Goal: Task Accomplishment & Management: Complete application form

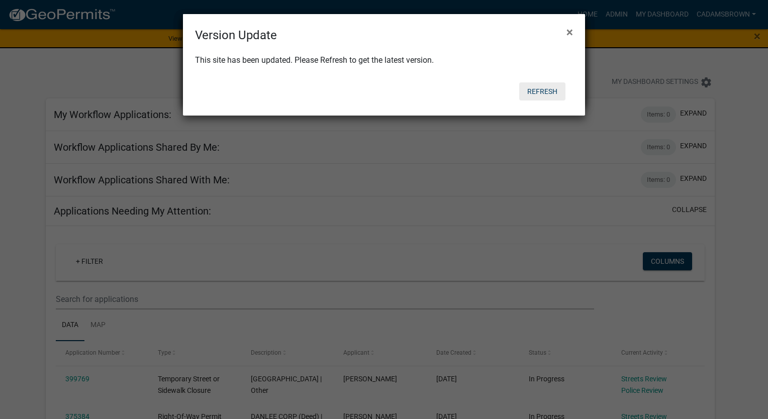
click at [553, 93] on button "Refresh" at bounding box center [542, 91] width 46 height 18
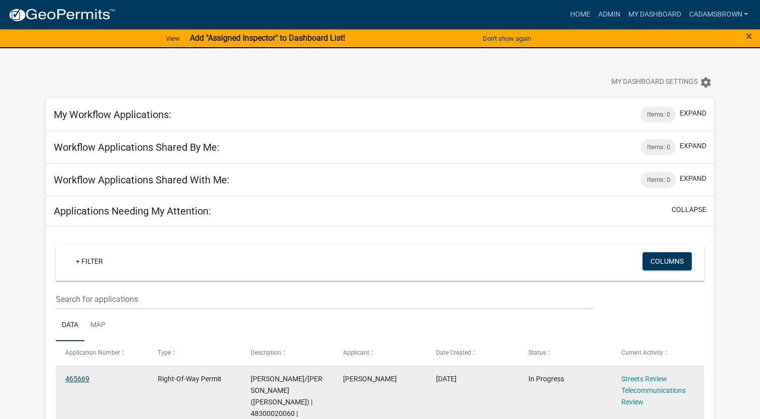
click at [75, 379] on link "465669" at bounding box center [77, 379] width 24 height 8
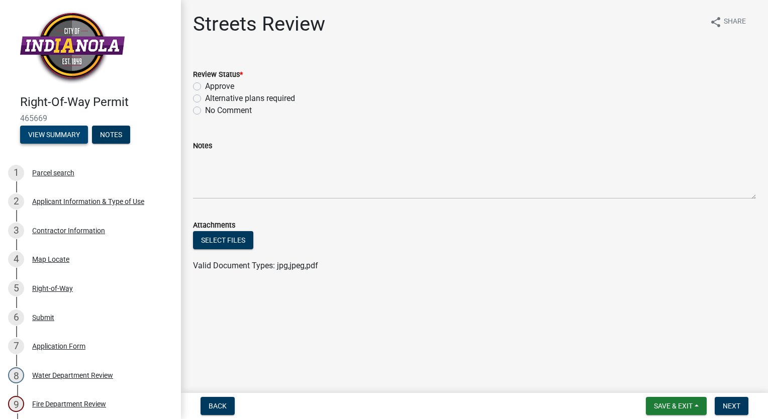
click at [72, 132] on button "View Summary" at bounding box center [54, 135] width 68 height 18
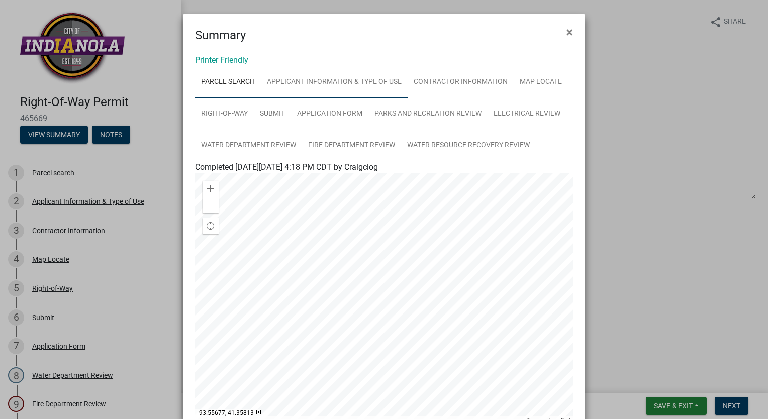
click at [338, 82] on link "Applicant Information & Type of Use" at bounding box center [334, 82] width 147 height 32
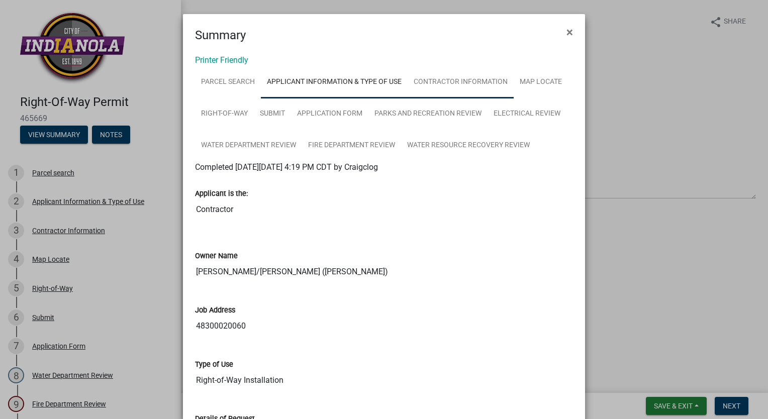
click at [451, 83] on link "Contractor Information" at bounding box center [460, 82] width 106 height 32
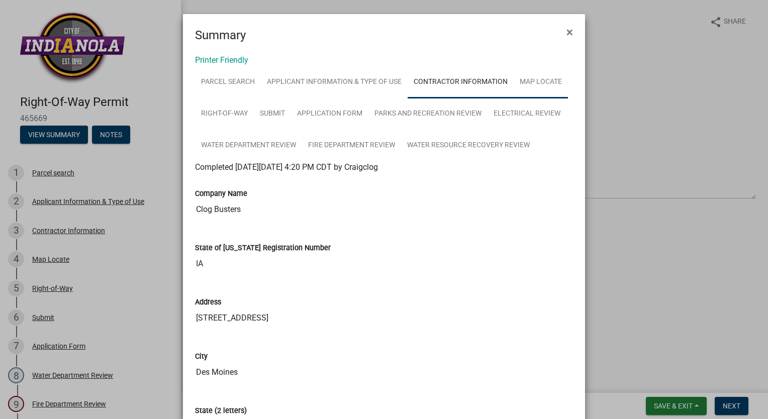
click at [542, 87] on link "Map Locate" at bounding box center [540, 82] width 54 height 32
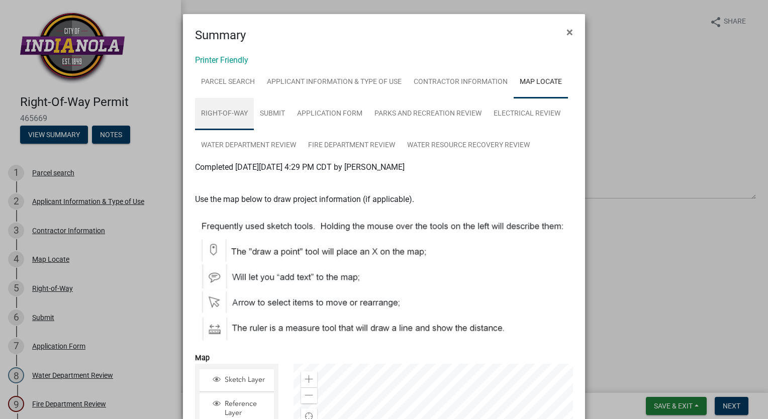
click at [210, 121] on link "Right-of-Way" at bounding box center [224, 114] width 59 height 32
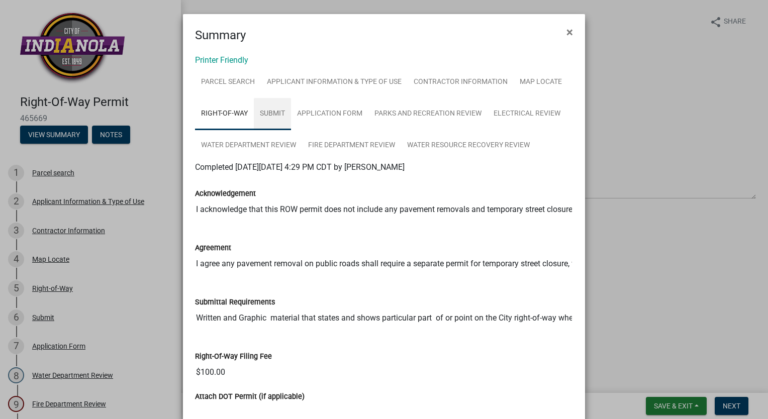
click at [278, 112] on link "Submit" at bounding box center [272, 114] width 37 height 32
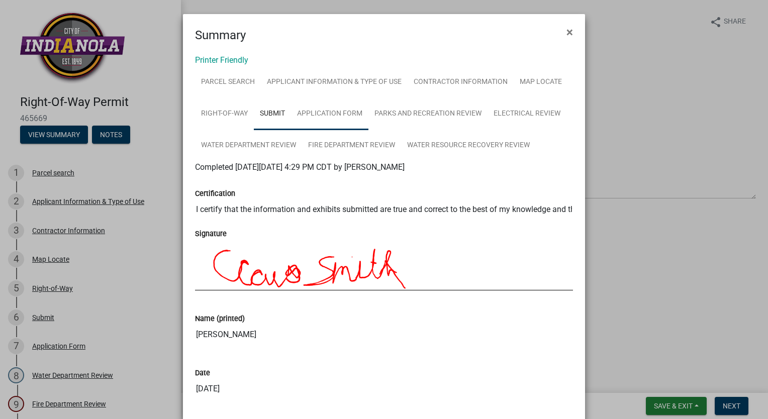
click at [322, 116] on link "Application Form" at bounding box center [329, 114] width 77 height 32
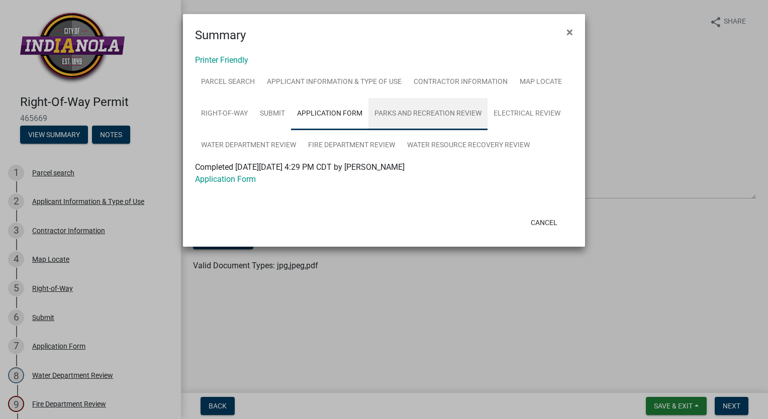
click at [411, 118] on link "Parks and Recreation Review" at bounding box center [427, 114] width 119 height 32
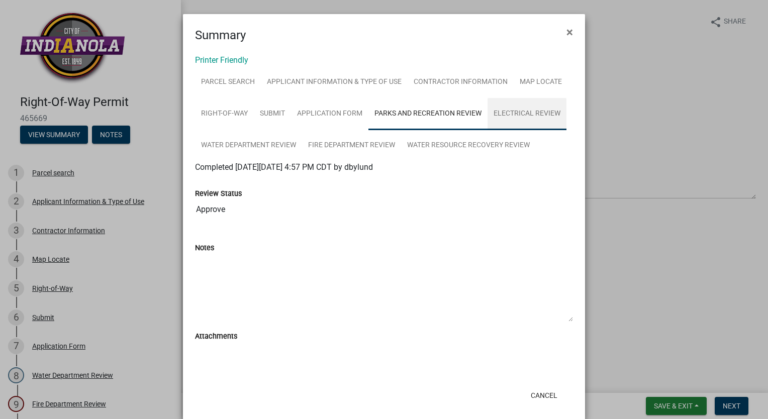
click at [500, 116] on link "Electrical Review" at bounding box center [526, 114] width 79 height 32
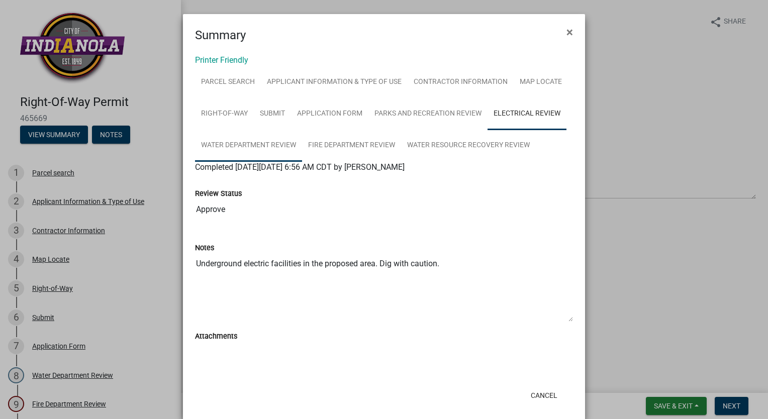
click at [229, 143] on link "Water Department Review" at bounding box center [248, 146] width 107 height 32
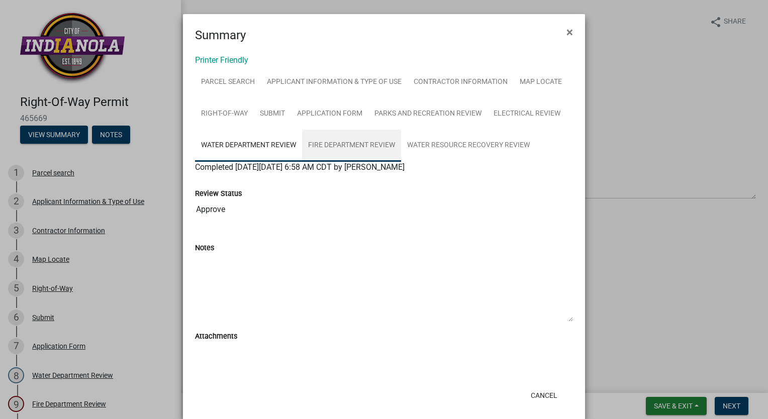
click at [336, 144] on link "Fire Department Review" at bounding box center [351, 146] width 99 height 32
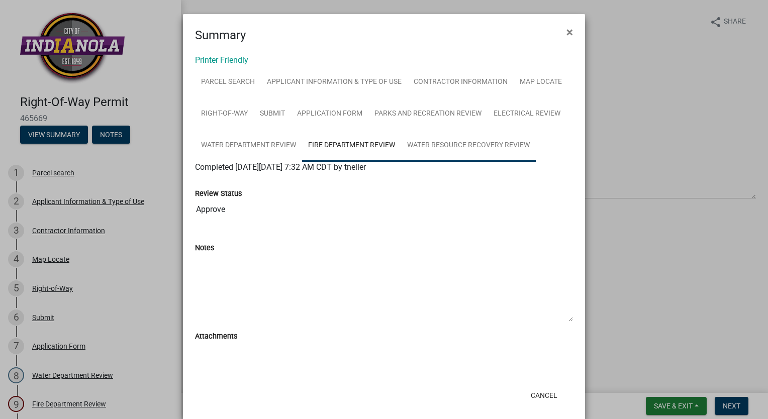
click at [441, 150] on link "Water Resource Recovery Review" at bounding box center [468, 146] width 135 height 32
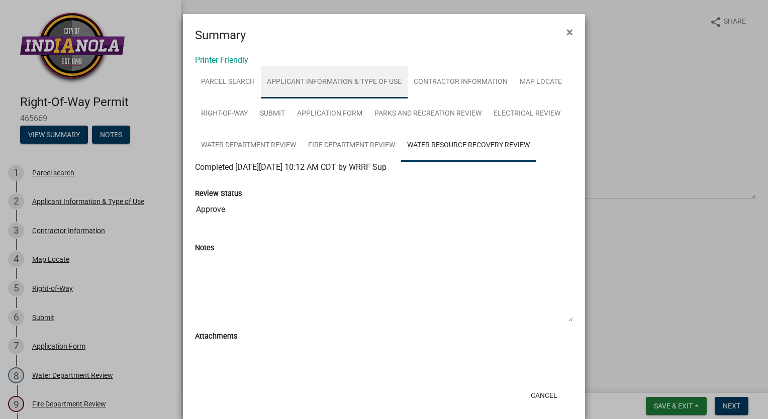
click at [373, 80] on link "Applicant Information & Type of Use" at bounding box center [334, 82] width 147 height 32
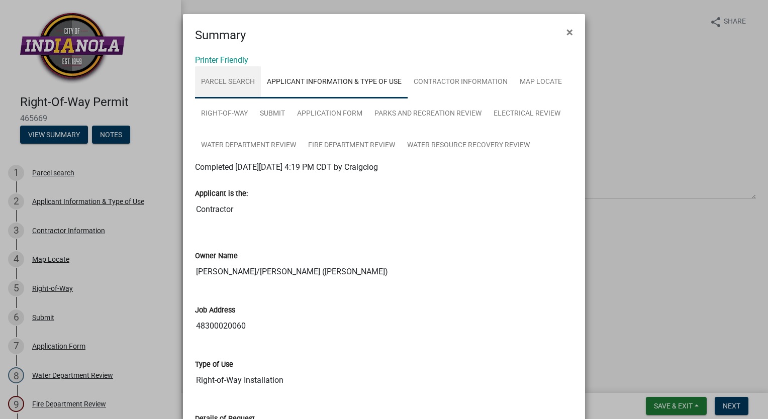
click at [241, 88] on link "Parcel search" at bounding box center [228, 82] width 66 height 32
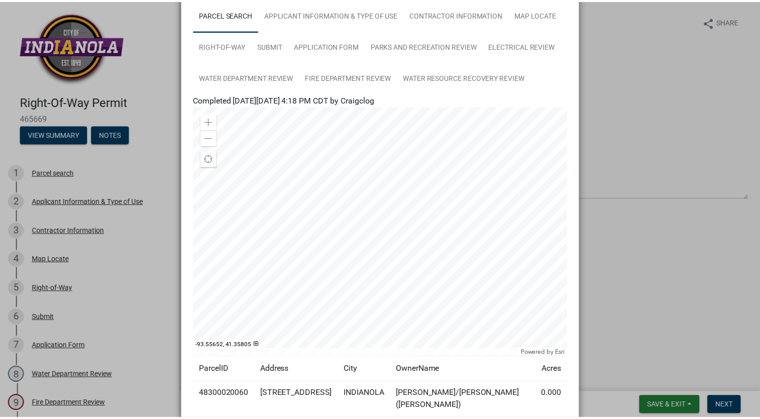
scroll to position [150, 0]
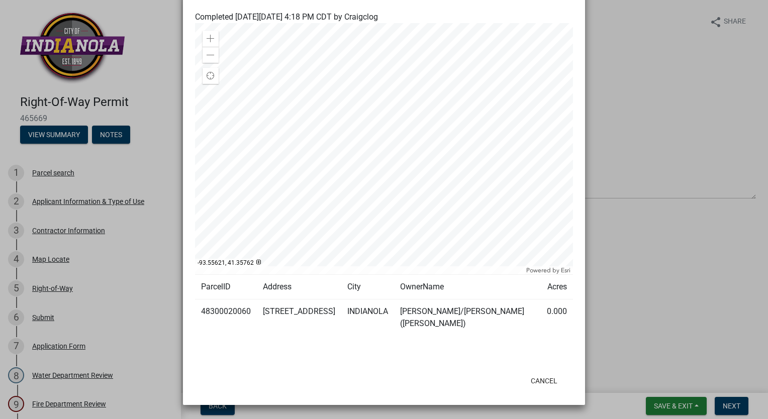
click at [703, 239] on ngb-modal-window "Summary × Printer Friendly Parcel search Applicant Information & Type of Use Co…" at bounding box center [384, 209] width 768 height 419
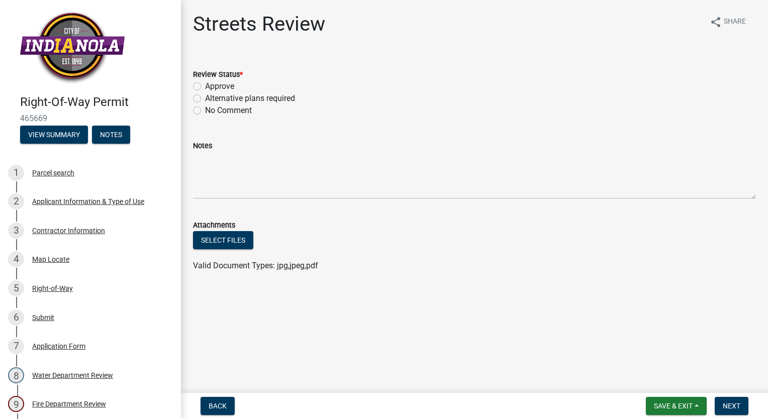
click at [205, 84] on label "Approve" at bounding box center [219, 86] width 29 height 12
click at [205, 84] on input "Approve" at bounding box center [208, 83] width 7 height 7
radio input "true"
click at [728, 404] on span "Next" at bounding box center [731, 406] width 18 height 8
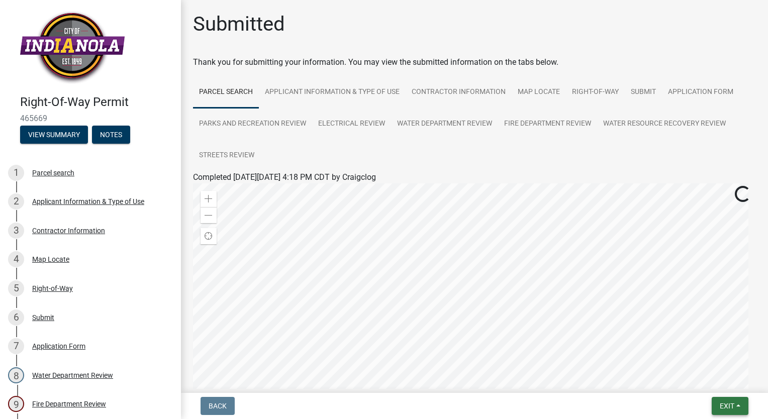
click at [729, 403] on span "Exit" at bounding box center [726, 406] width 15 height 8
click at [709, 383] on button "Save & Exit" at bounding box center [708, 380] width 80 height 24
